Goal: Information Seeking & Learning: Learn about a topic

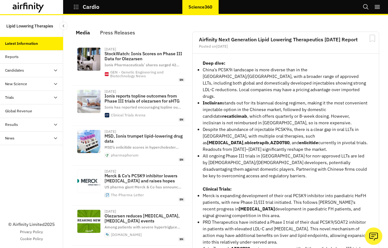
scroll to position [459, 185]
click at [368, 6] on icon "Search" at bounding box center [365, 6] width 5 height 5
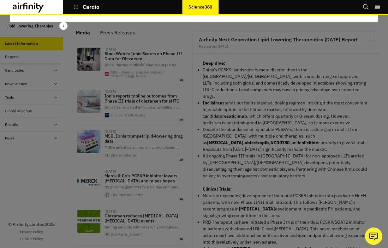
scroll to position [0, 0]
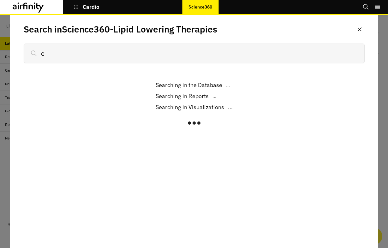
type input "ch"
type input "chugai"
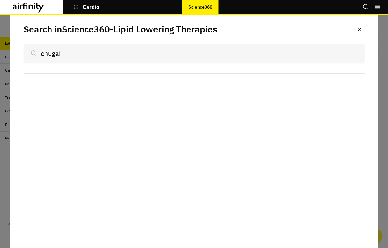
click at [262, 107] on div "Search in Science360 - Lipid Lowering Therapies chugai" at bounding box center [194, 131] width 368 height 233
click at [95, 9] on p "Cardio" at bounding box center [91, 7] width 17 height 6
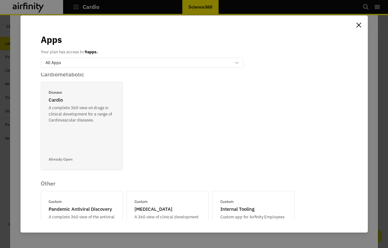
scroll to position [154, 0]
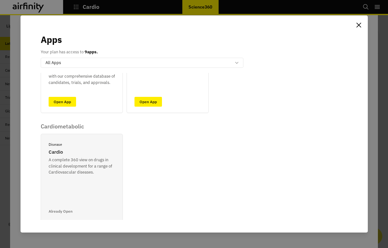
click at [78, 151] on div "Disease Cardio A complete 360 view on drugs in clinical development for a range…" at bounding box center [82, 159] width 66 height 34
click at [74, 162] on p "A complete 360 view on drugs in clinical development for a range of Cardiovascu…" at bounding box center [82, 166] width 66 height 19
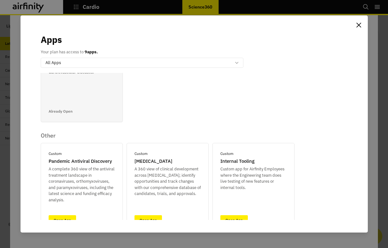
scroll to position [246, 0]
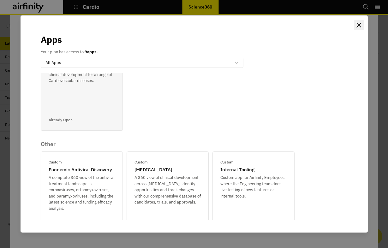
click at [360, 27] on icon "Close" at bounding box center [359, 25] width 5 height 5
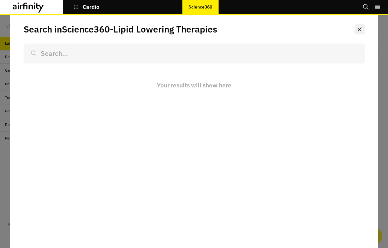
click at [358, 29] on icon "Close" at bounding box center [360, 29] width 4 height 4
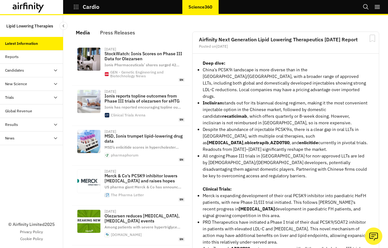
click at [36, 58] on div "Reports" at bounding box center [34, 57] width 58 height 6
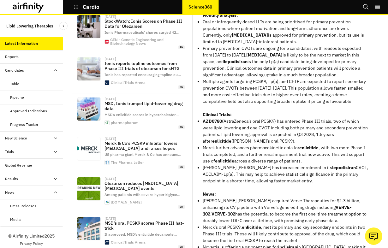
click at [66, 26] on button "Close Sidebar" at bounding box center [63, 26] width 8 height 8
